Goal: Information Seeking & Learning: Learn about a topic

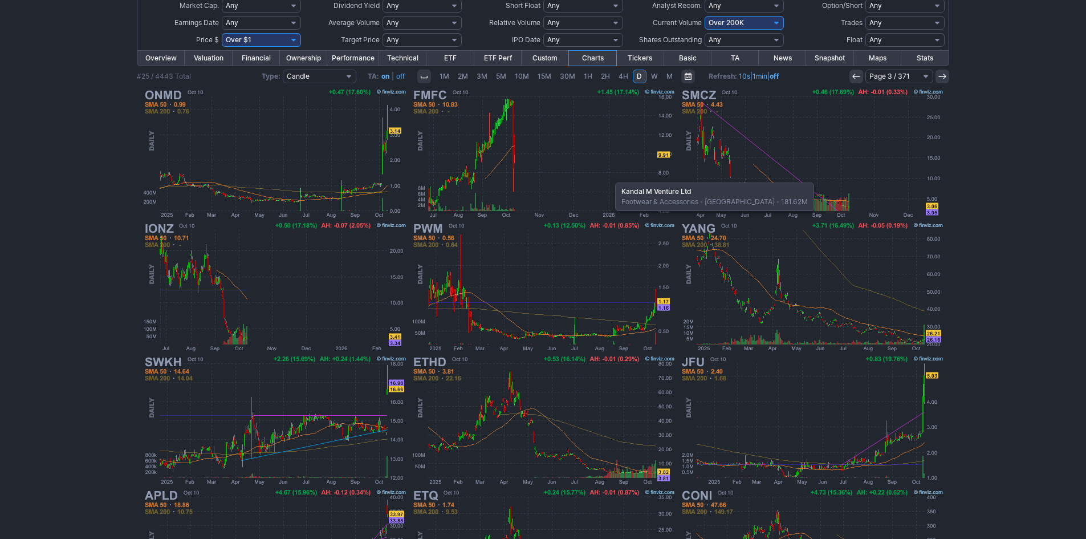
scroll to position [57, 0]
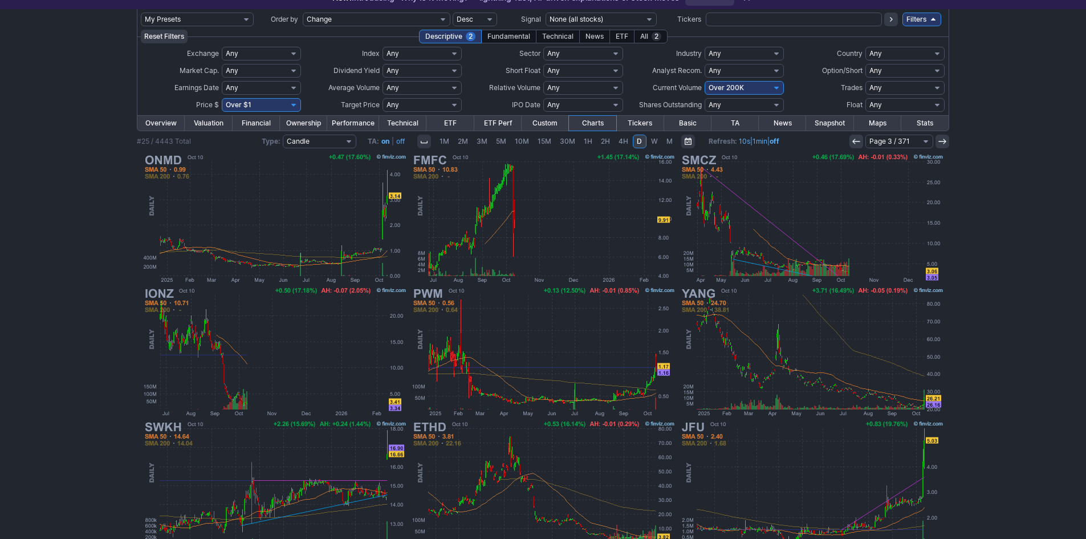
click at [853, 139] on icon at bounding box center [855, 141] width 9 height 9
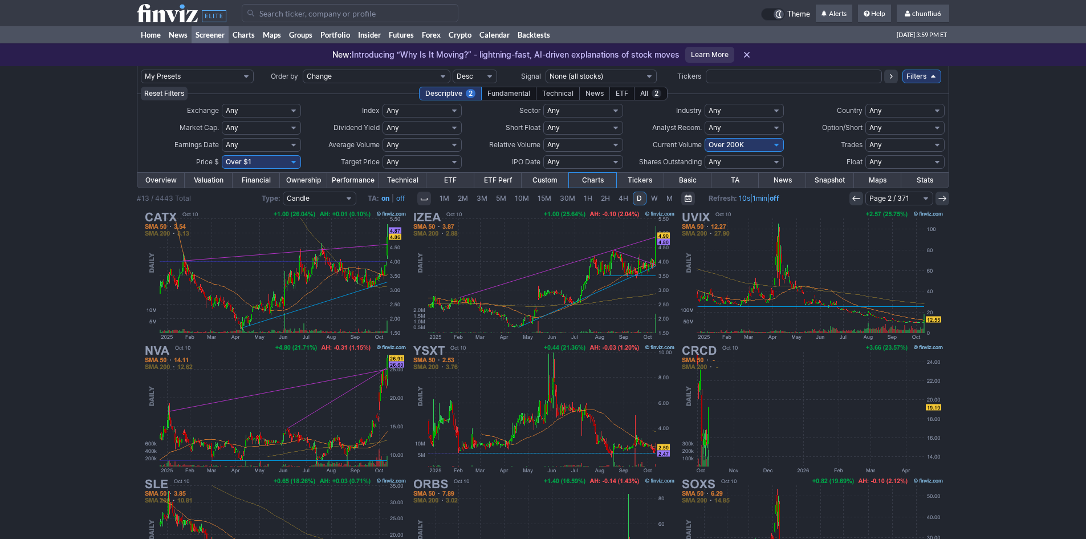
click at [855, 198] on icon at bounding box center [855, 198] width 9 height 9
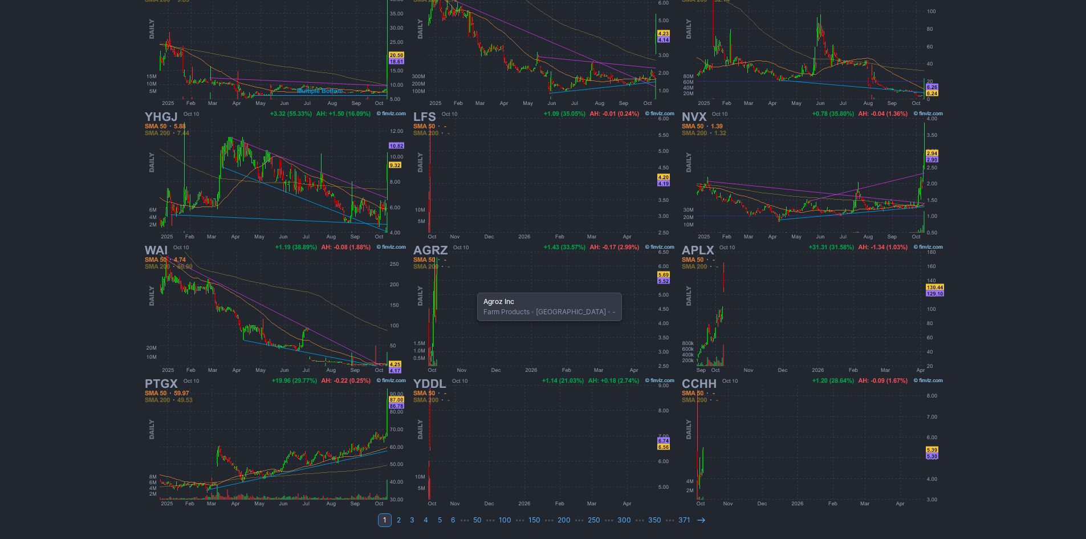
scroll to position [234, 0]
click at [690, 517] on link "371" at bounding box center [684, 519] width 20 height 14
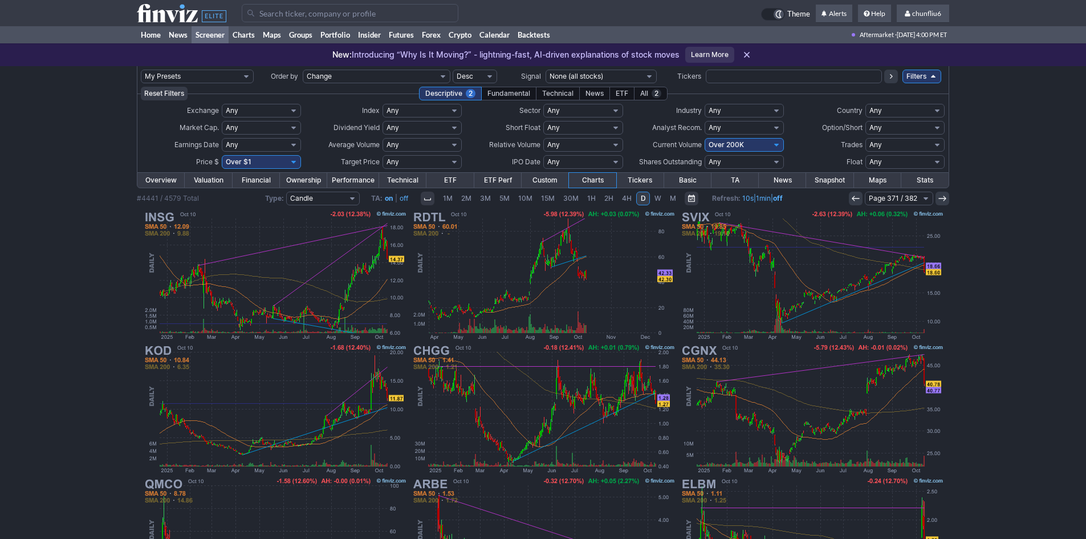
click at [857, 194] on icon at bounding box center [855, 198] width 9 height 9
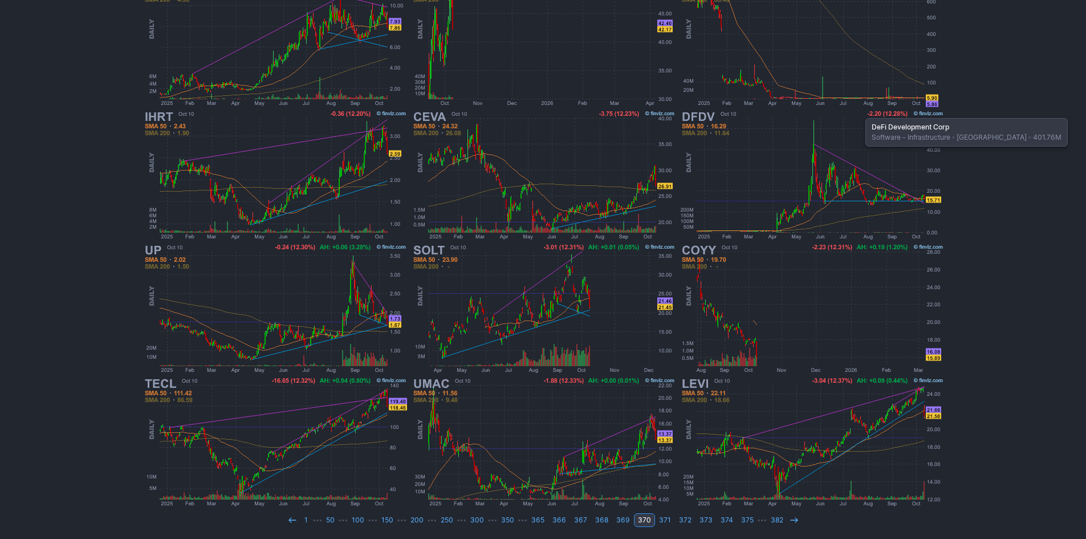
scroll to position [234, 0]
click at [313, 522] on link "1" at bounding box center [306, 519] width 14 height 14
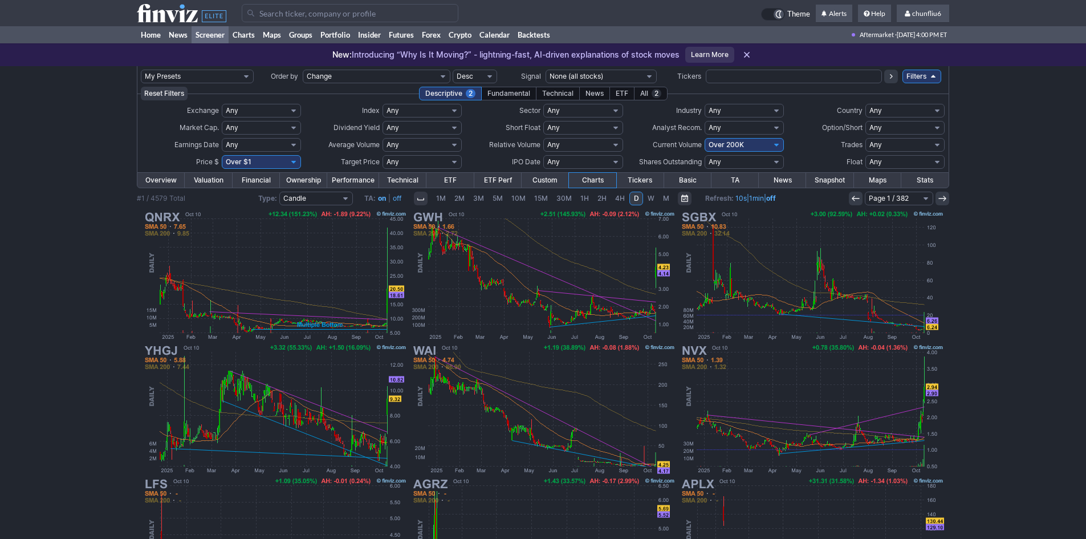
click at [1029, 357] on div "My Presets -Save Screen -Edit Screens p: NP! Order by Ticker Tickers Input Filt…" at bounding box center [543, 419] width 1086 height 707
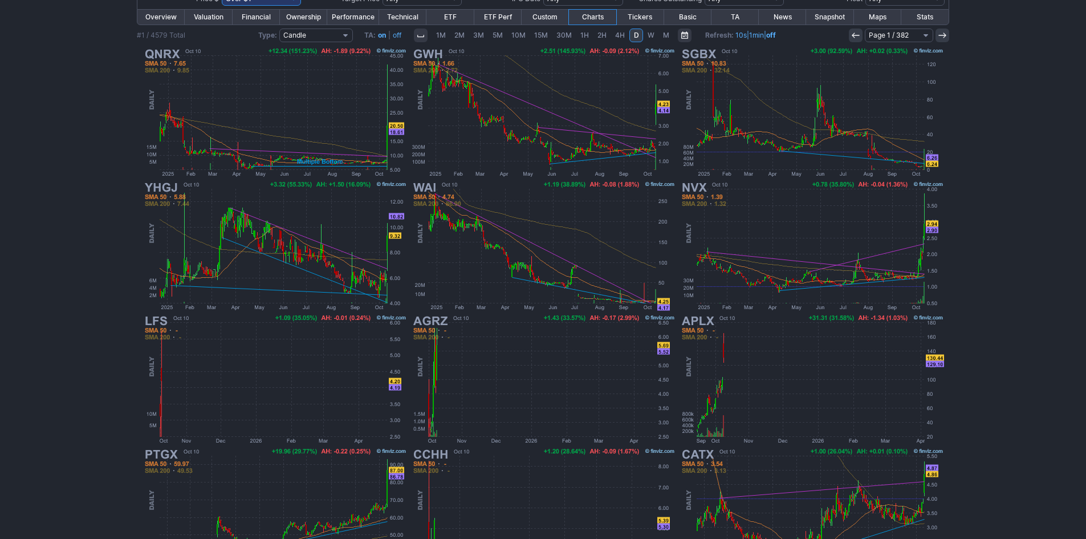
scroll to position [171, 0]
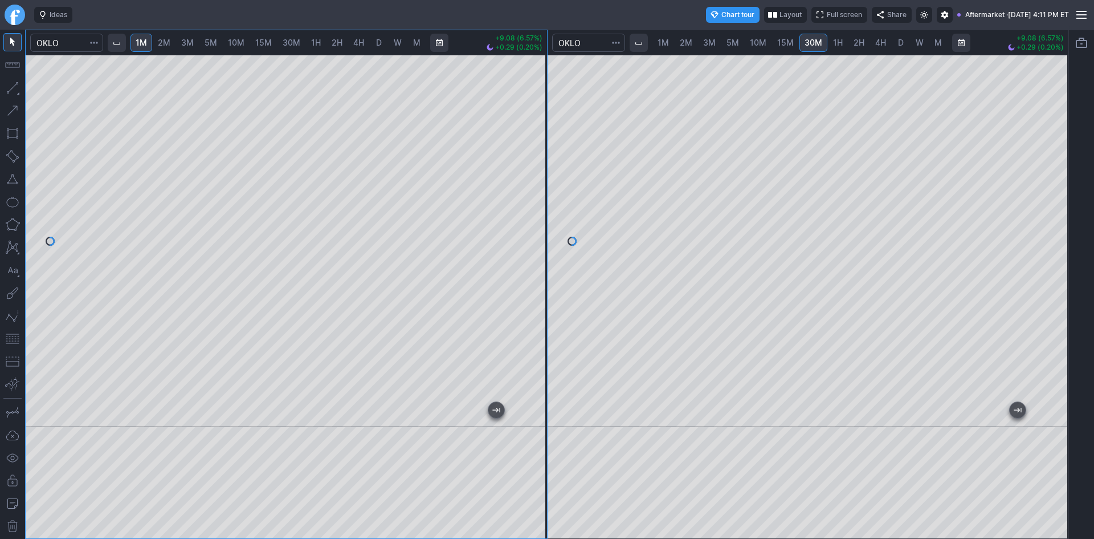
click at [531, 159] on div at bounding box center [535, 238] width 24 height 344
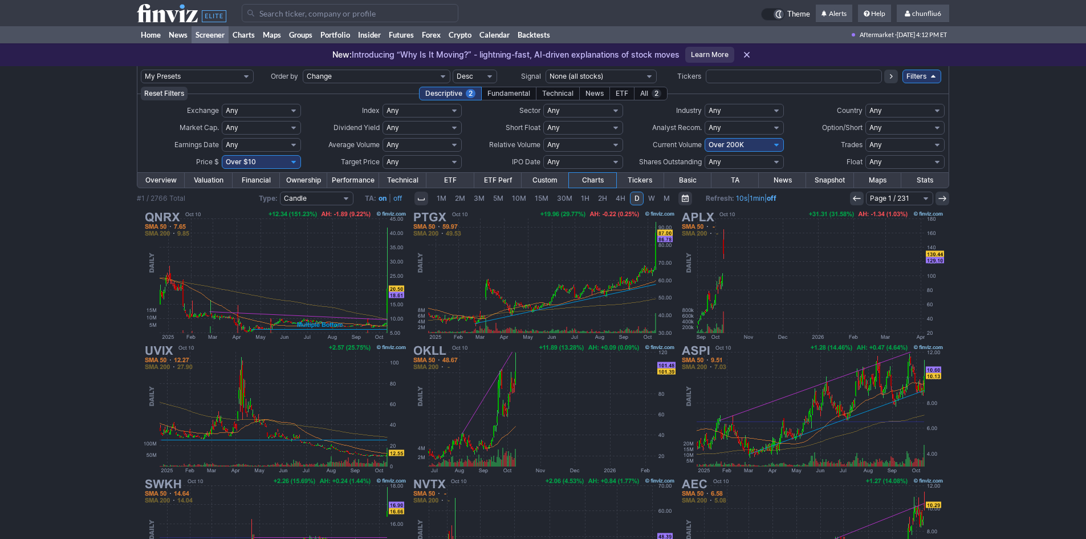
click at [723, 144] on select "Any Under 50K Under 100K Under 500K Under 750K Under 1M Over 0 Over 50K Over 10…" at bounding box center [743, 145] width 79 height 14
select select "o500"
click at [704, 138] on select "Any Under 50K Under 100K Under 500K Under 750K Under 1M Over 0 Over 50K Over 10…" at bounding box center [743, 145] width 79 height 14
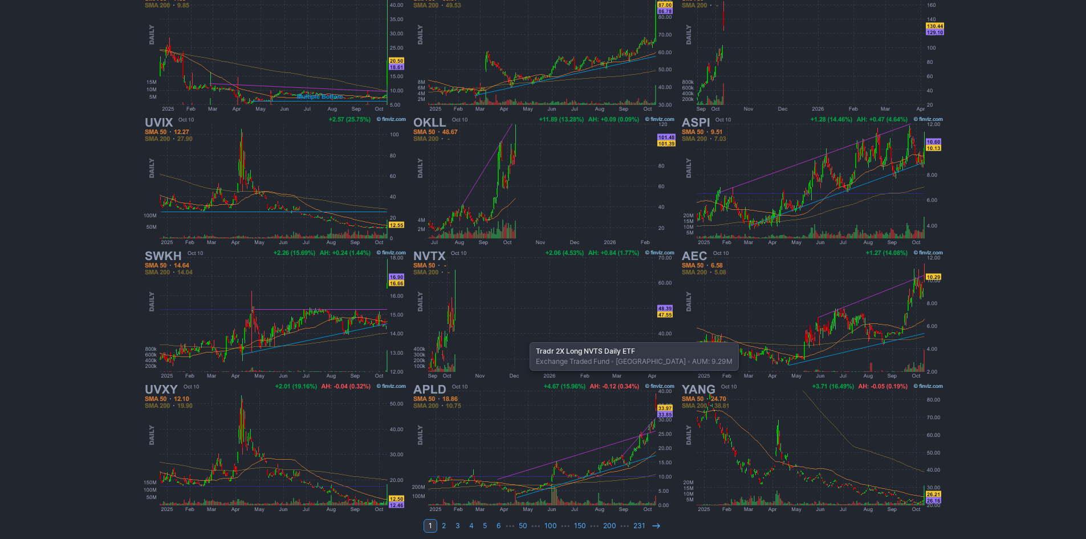
scroll to position [234, 0]
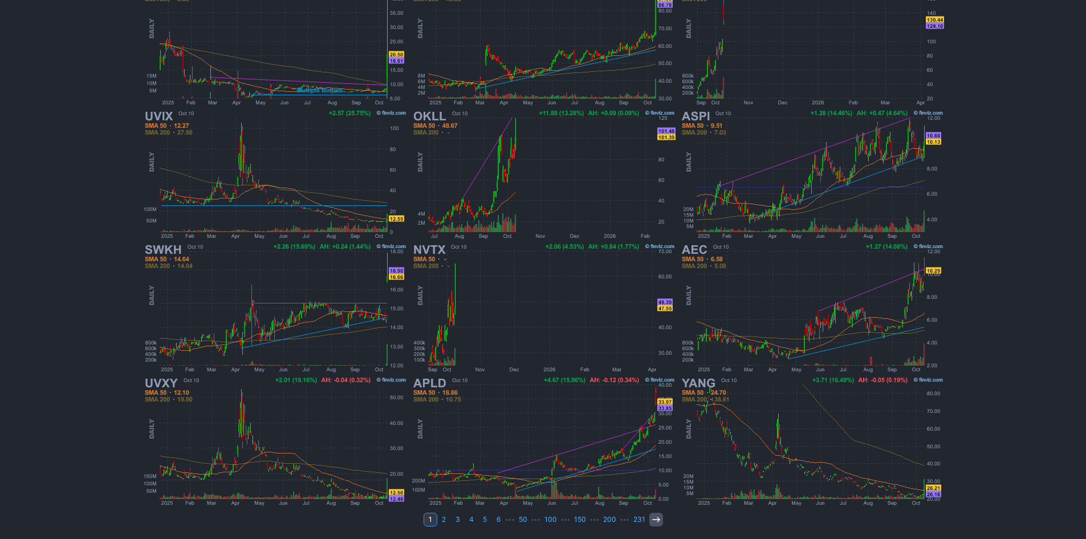
click at [653, 516] on icon at bounding box center [655, 519] width 9 height 9
